Goal: Contribute content

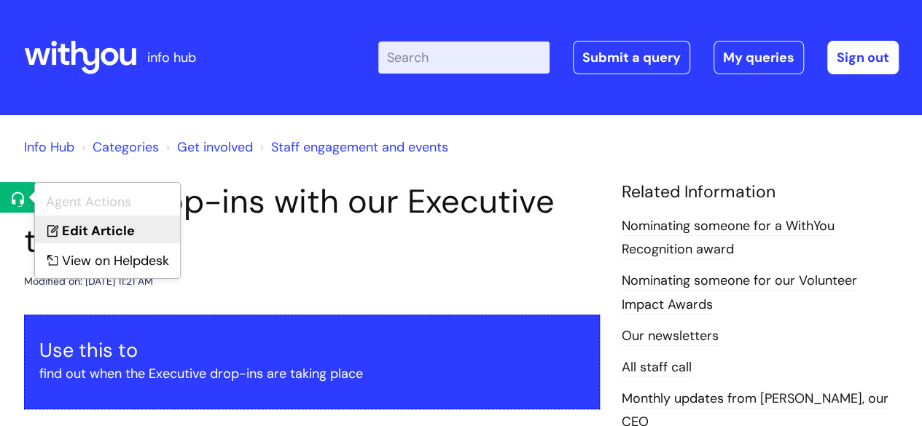
click at [58, 224] on icon at bounding box center [51, 227] width 22 height 22
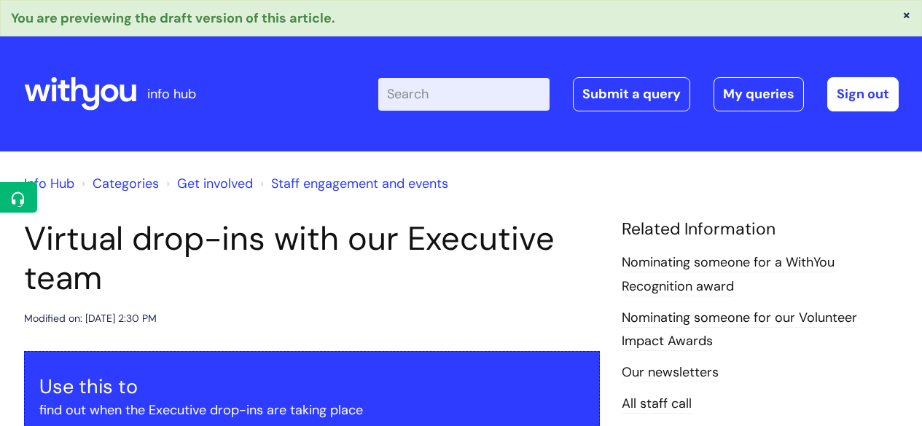
scroll to position [341, 0]
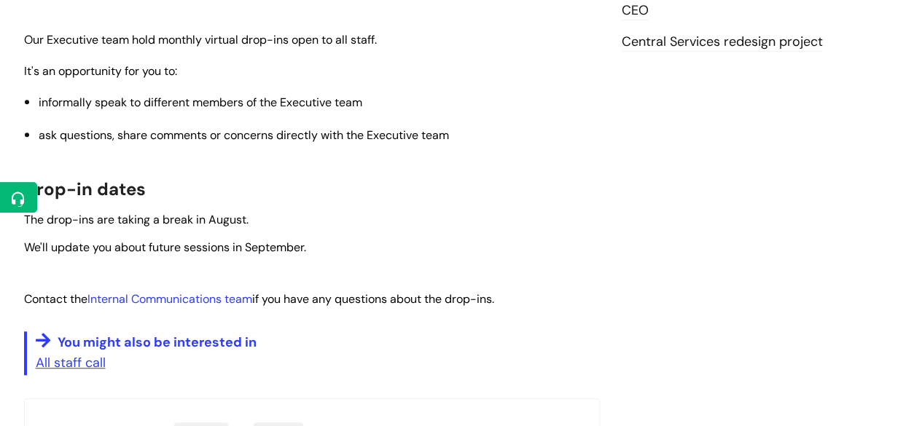
scroll to position [423, 0]
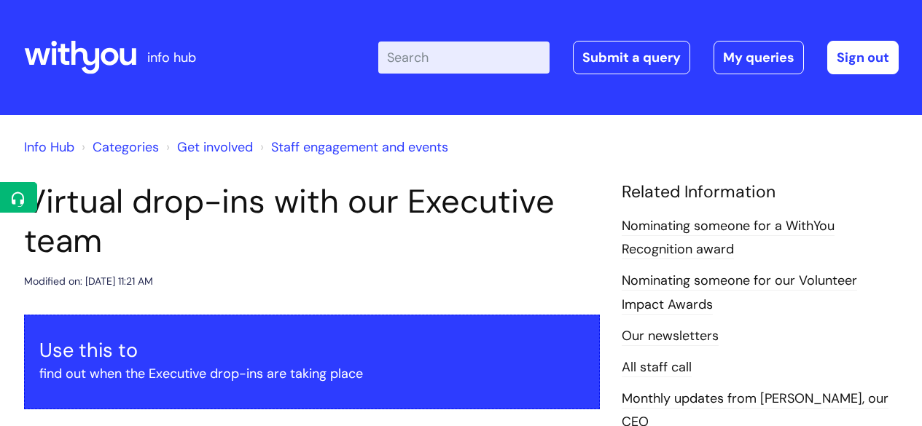
scroll to position [423, 0]
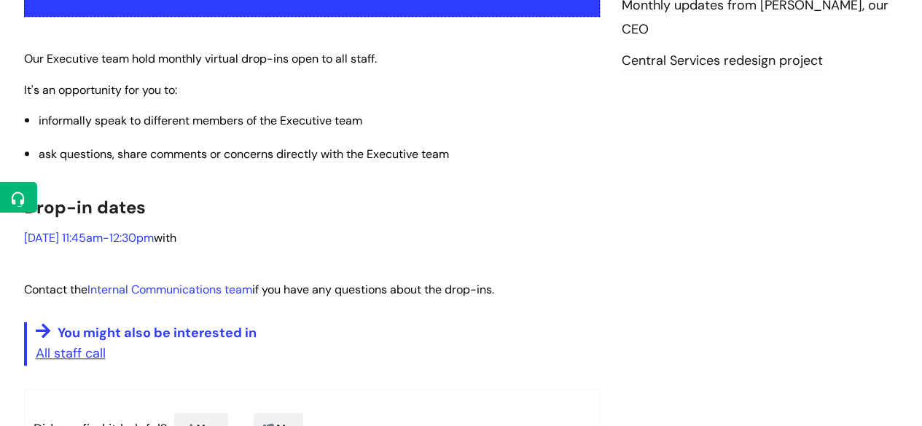
scroll to position [431, 0]
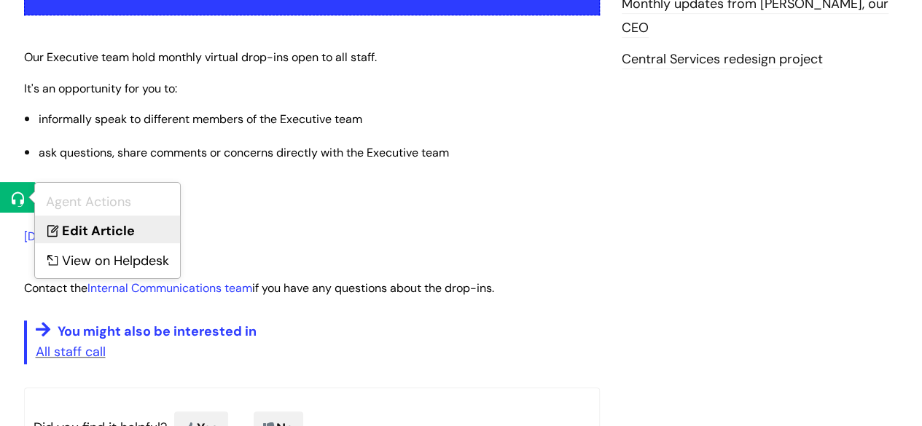
click at [73, 225] on link "Edit Article" at bounding box center [107, 229] width 145 height 27
